Goal: Task Accomplishment & Management: Manage account settings

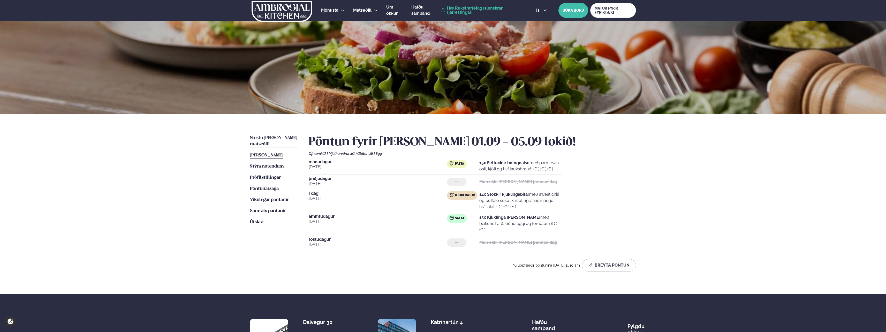
click at [268, 138] on span "Næstu [PERSON_NAME] matseðill" at bounding box center [273, 141] width 47 height 11
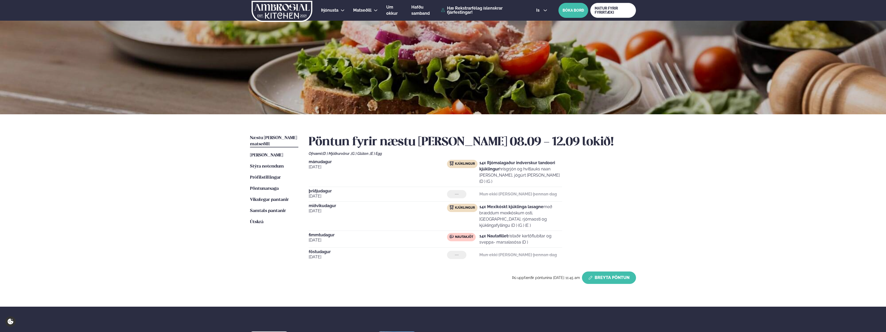
click at [613, 271] on button "Breyta Pöntun" at bounding box center [609, 277] width 54 height 12
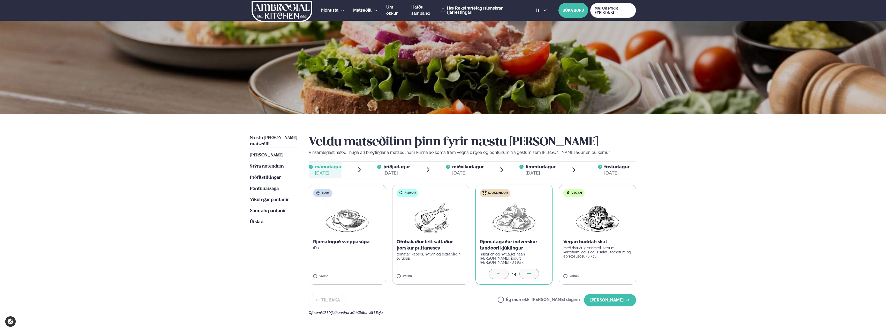
click at [497, 272] on icon at bounding box center [498, 273] width 5 height 5
click at [465, 166] on span "miðvikudagur" at bounding box center [468, 166] width 32 height 5
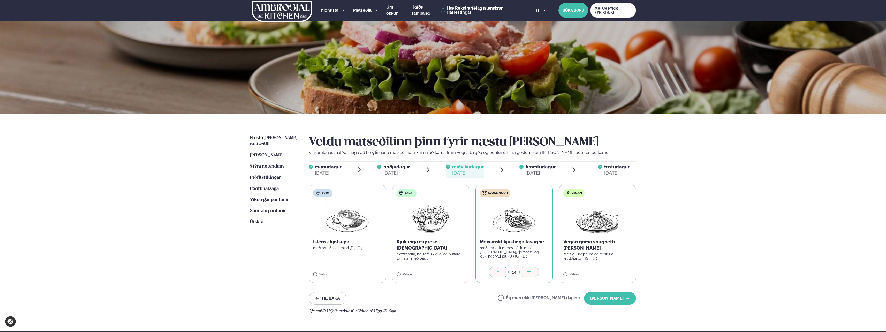
click at [497, 272] on icon at bounding box center [498, 272] width 5 height 5
click at [541, 171] on div "[DATE]" at bounding box center [541, 173] width 30 height 6
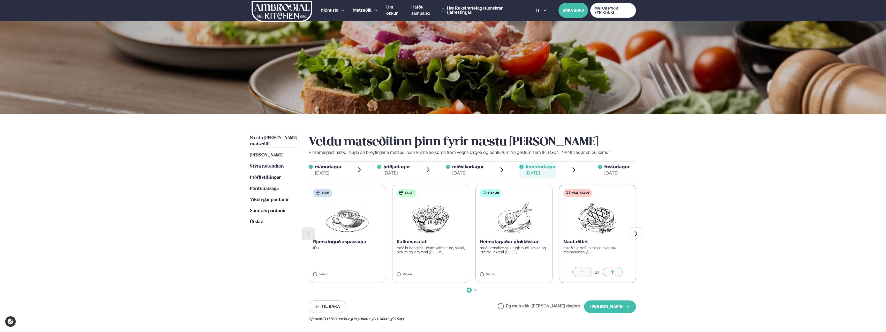
click at [581, 275] on icon at bounding box center [582, 272] width 5 height 5
click at [611, 309] on button "[PERSON_NAME]" at bounding box center [610, 306] width 52 height 12
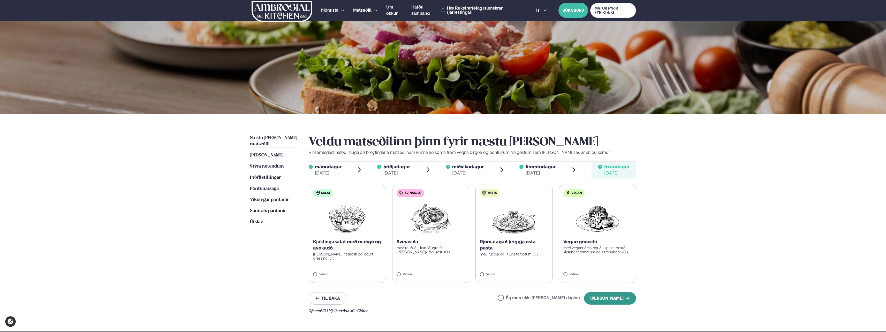
click at [614, 300] on button "[PERSON_NAME]" at bounding box center [610, 298] width 52 height 12
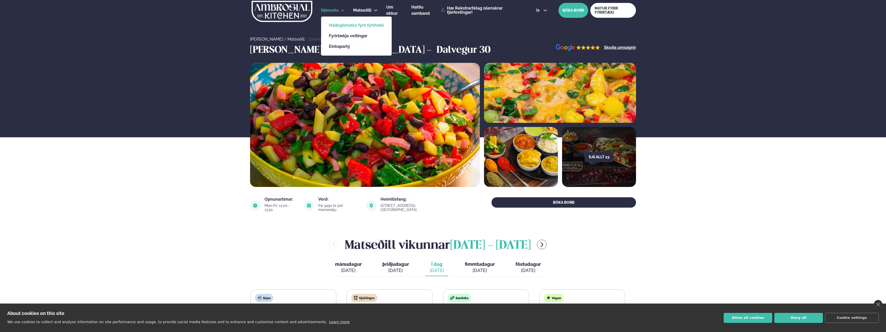
click at [340, 25] on link "Hádegismatur fyrir fyrirtæki" at bounding box center [356, 25] width 55 height 4
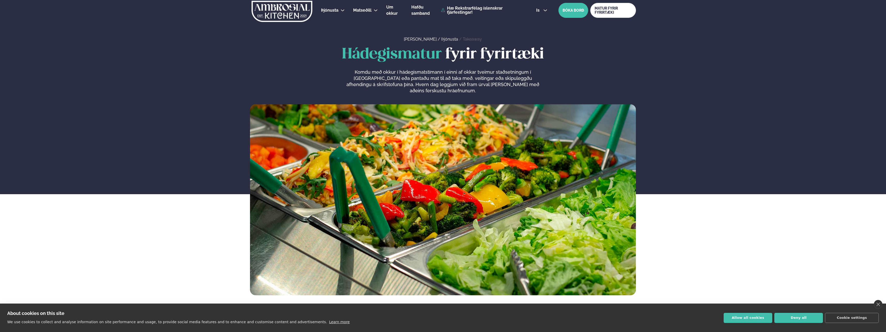
click at [281, 10] on img at bounding box center [282, 11] width 62 height 21
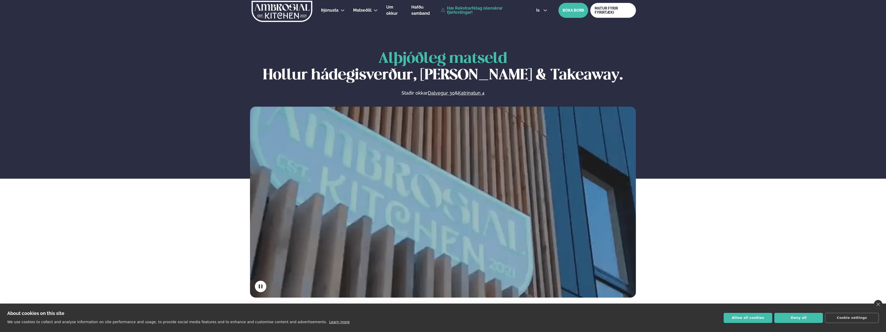
click at [461, 11] on link "Hæ Rekstrarfélag íslenskrar fjárfestingar!" at bounding box center [482, 10] width 83 height 8
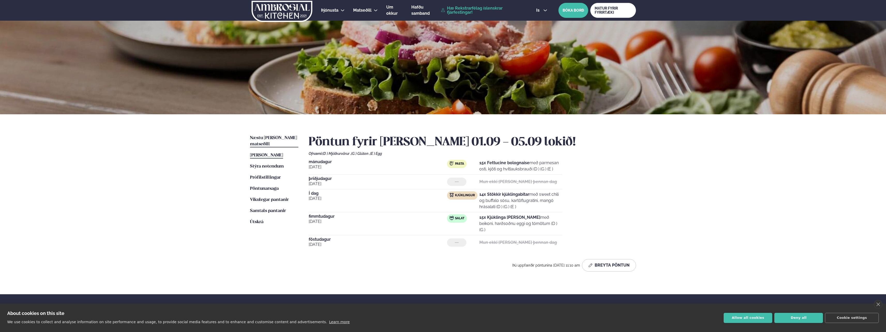
click at [283, 139] on span "Næstu [PERSON_NAME] matseðill" at bounding box center [273, 141] width 47 height 11
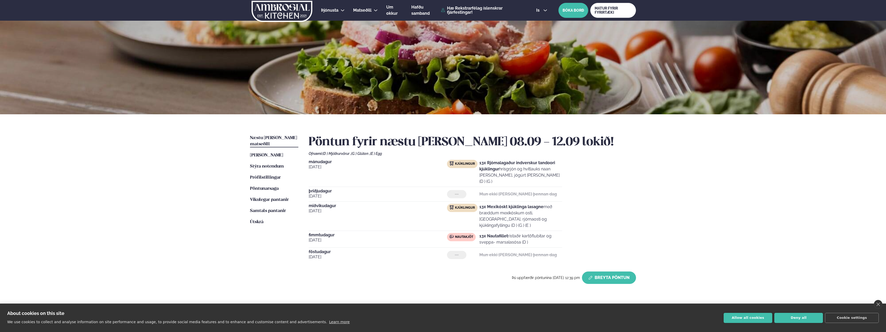
click at [600, 271] on button "Breyta Pöntun" at bounding box center [609, 277] width 54 height 12
